Goal: Task Accomplishment & Management: Use online tool/utility

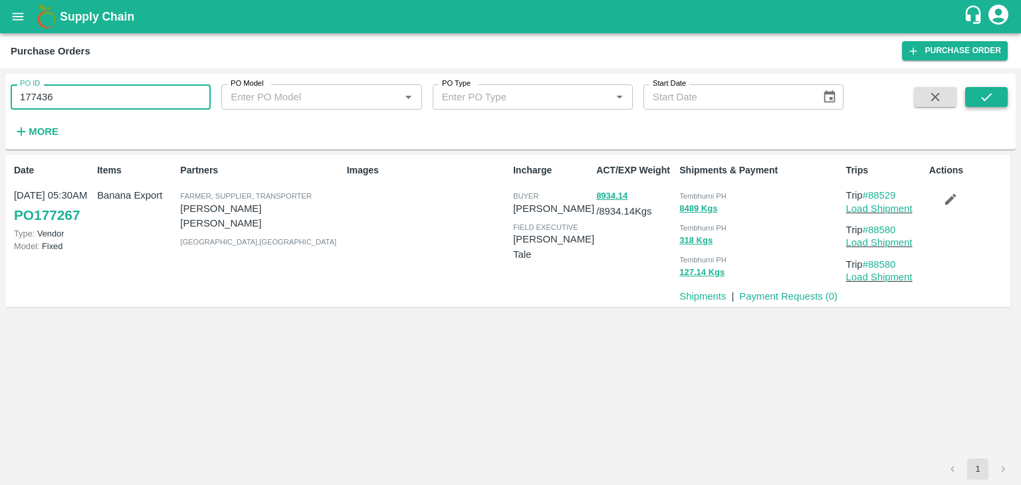
type input "177436"
click at [989, 91] on icon "submit" at bounding box center [987, 97] width 15 height 15
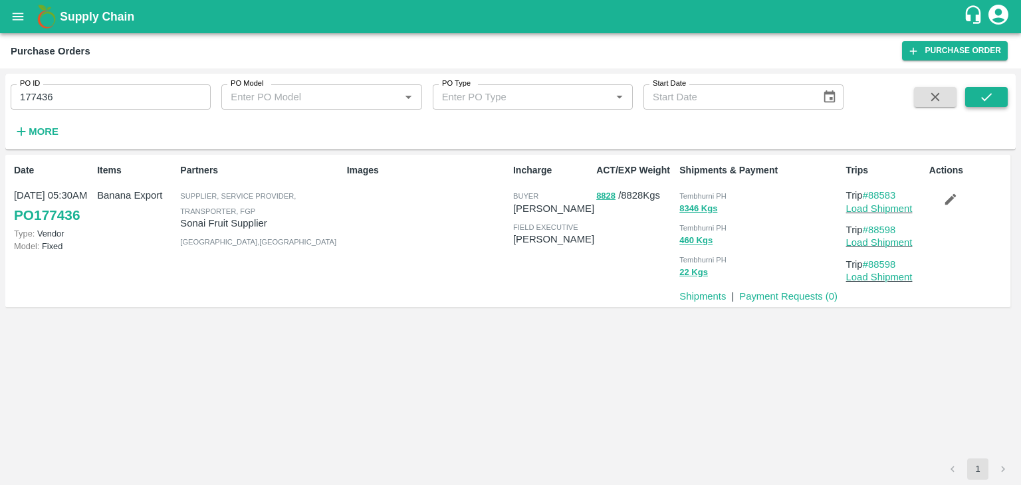
click at [989, 91] on icon "submit" at bounding box center [987, 97] width 15 height 15
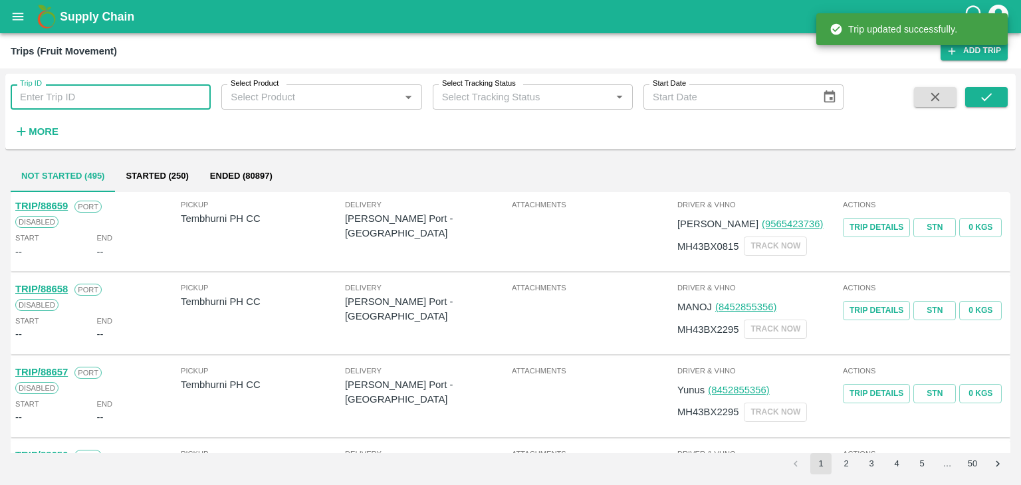
click at [98, 93] on input "Trip ID" at bounding box center [111, 96] width 200 height 25
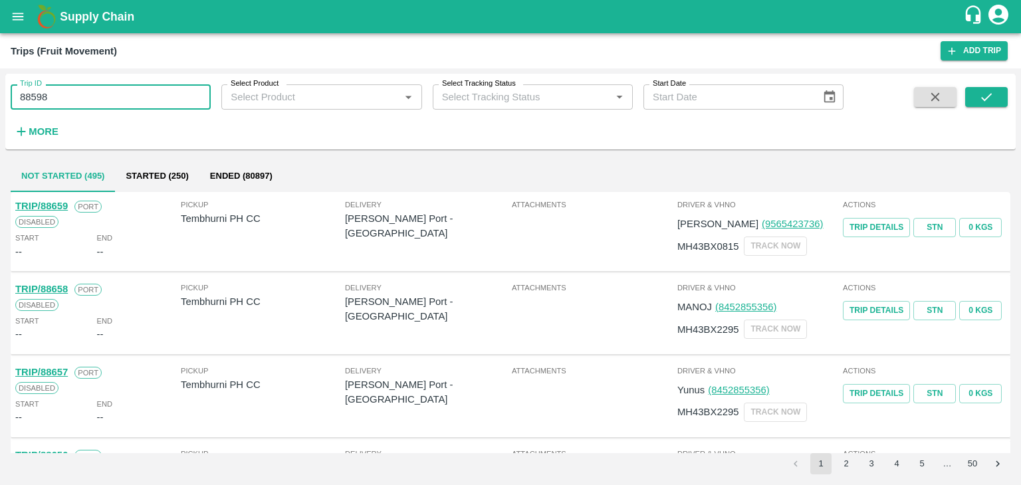
type input "88598"
click at [998, 100] on button "submit" at bounding box center [987, 97] width 43 height 20
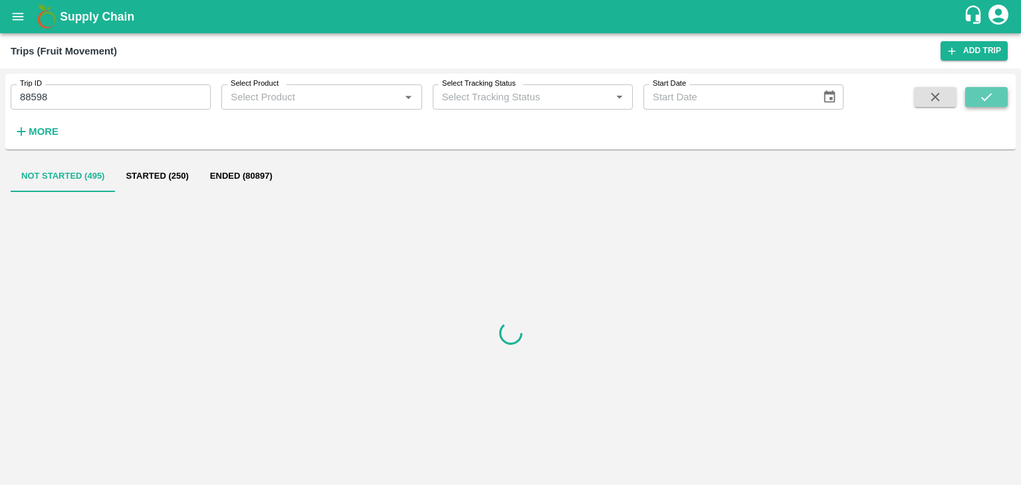
click at [998, 100] on button "submit" at bounding box center [987, 97] width 43 height 20
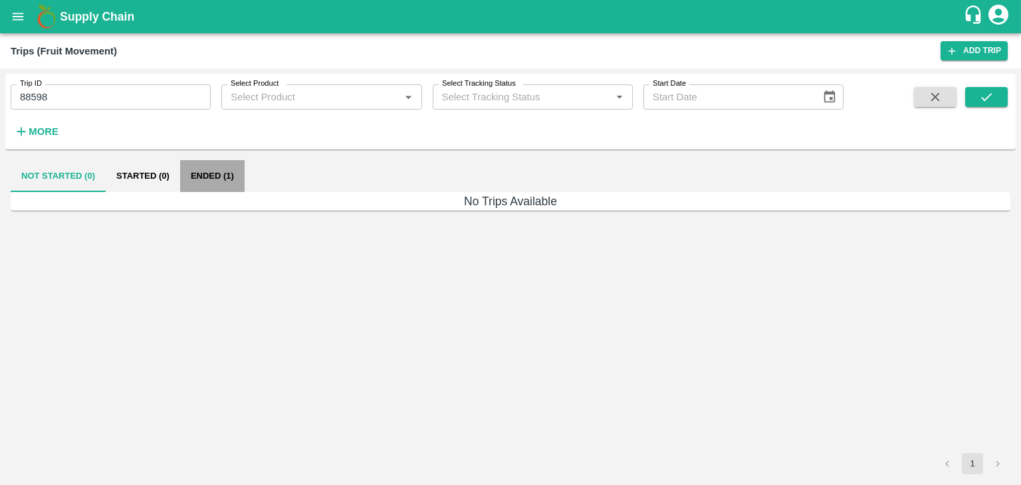
click at [235, 182] on button "Ended (1)" at bounding box center [212, 176] width 65 height 32
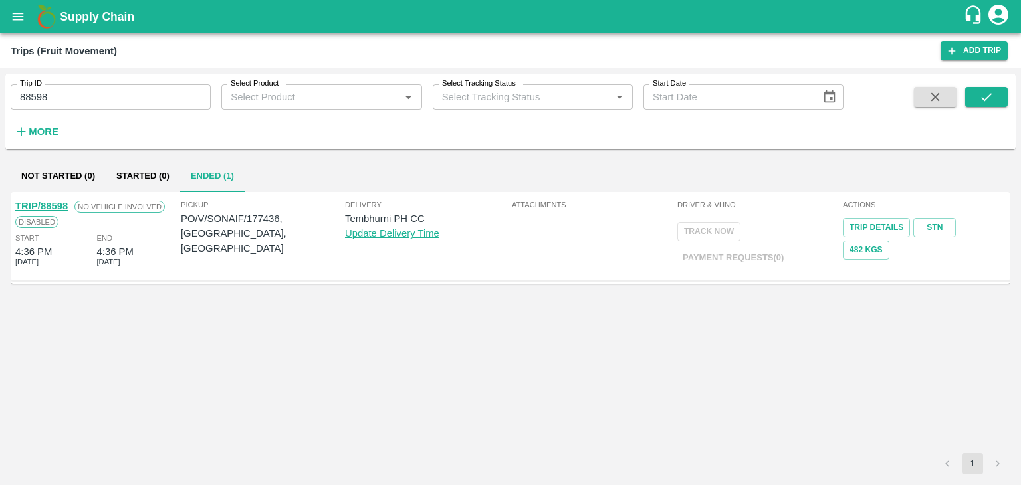
click at [45, 201] on link "TRIP/88598" at bounding box center [41, 206] width 53 height 11
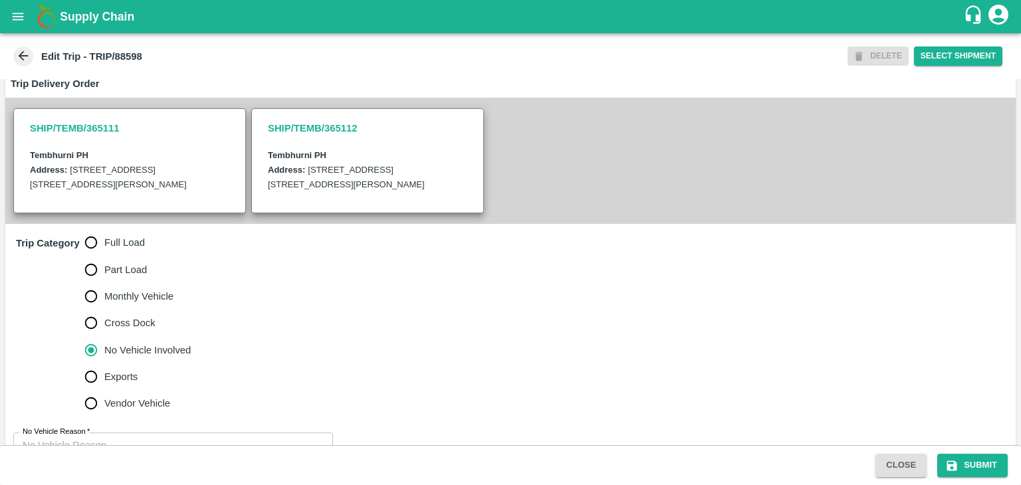
scroll to position [271, 0]
click at [126, 249] on span "Full Load" at bounding box center [124, 242] width 41 height 15
click at [104, 255] on input "Full Load" at bounding box center [91, 242] width 27 height 27
radio input "true"
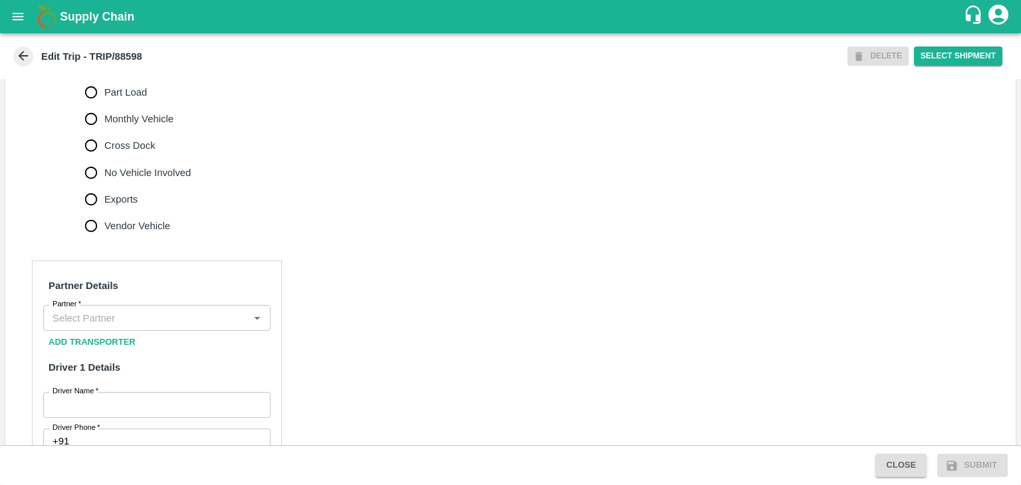
scroll to position [451, 0]
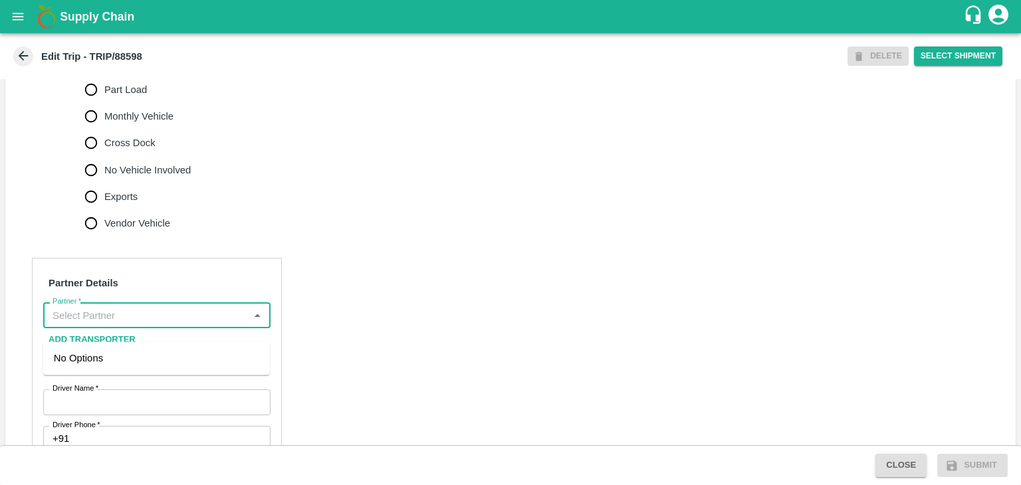
click at [120, 322] on input "Partner   *" at bounding box center [146, 315] width 198 height 17
type input "Nitin Rasal"
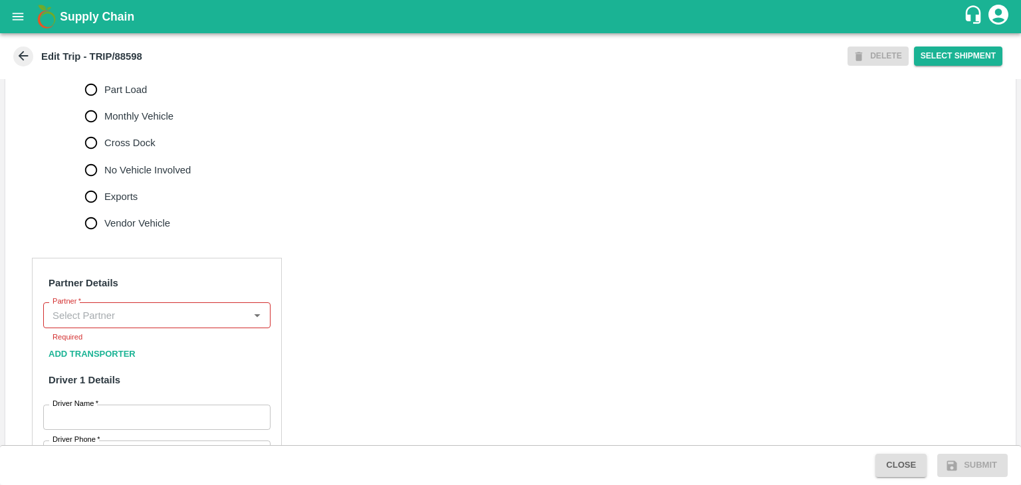
click at [149, 328] on div "Partner" at bounding box center [156, 315] width 227 height 25
